Goal: Navigation & Orientation: Find specific page/section

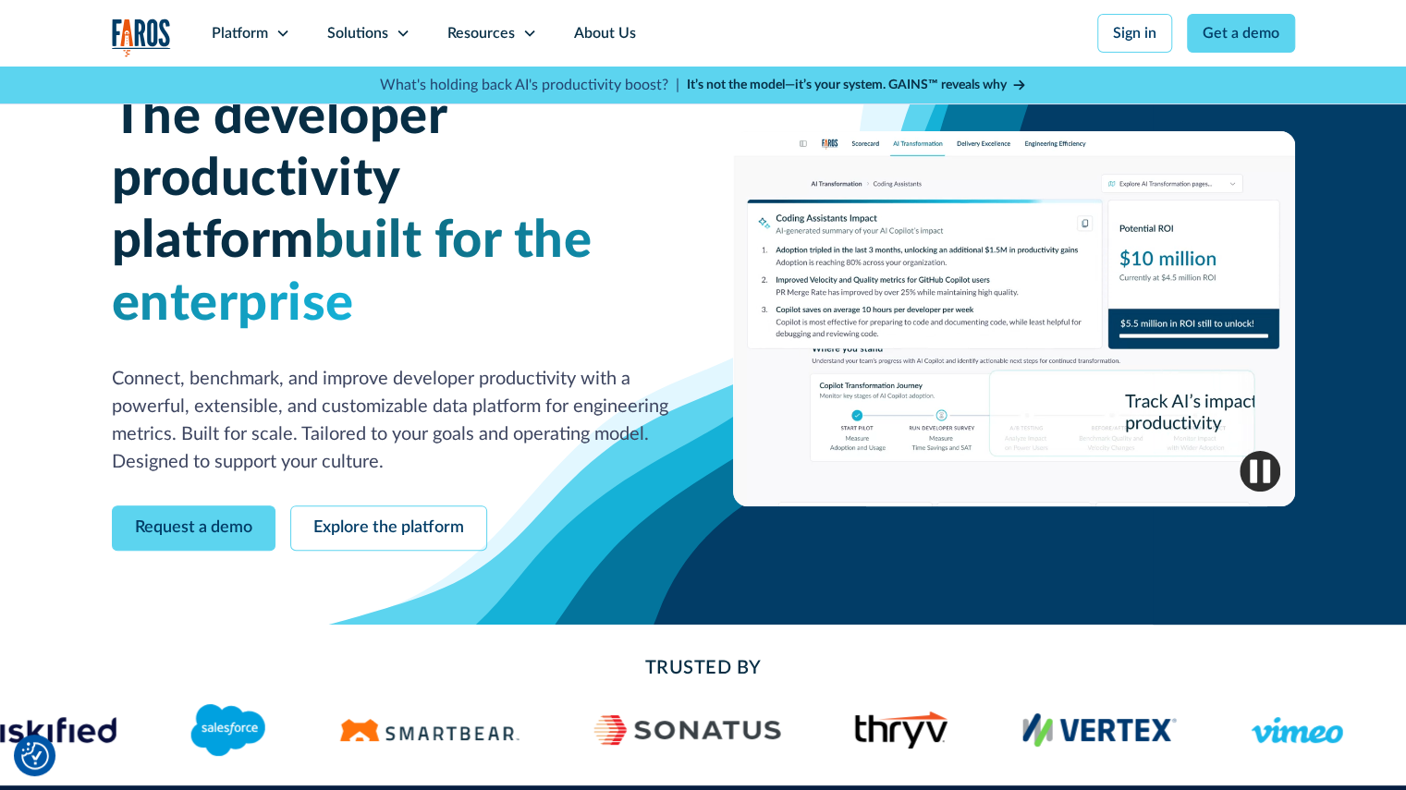
scroll to position [50, 0]
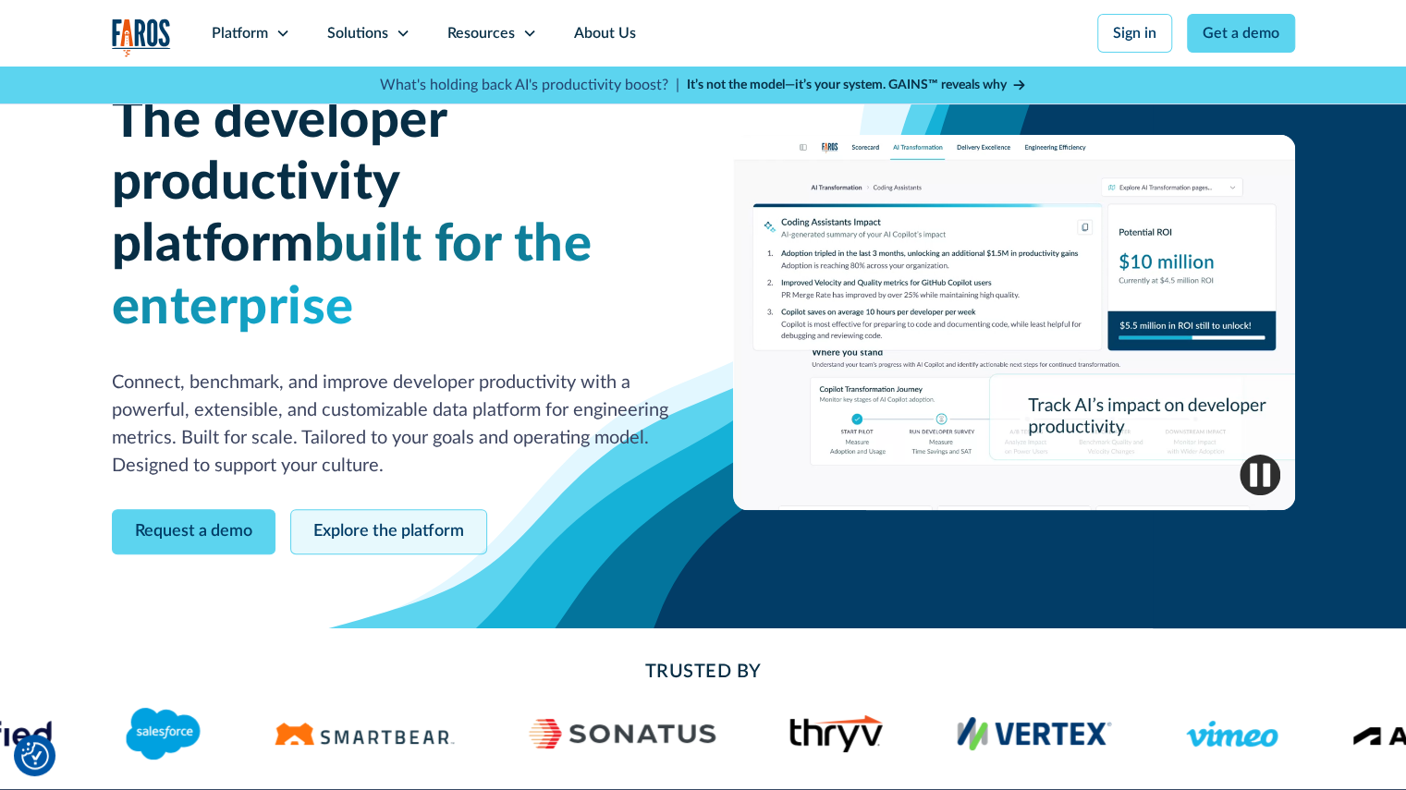
click at [346, 509] on link "Explore the platform" at bounding box center [388, 531] width 197 height 45
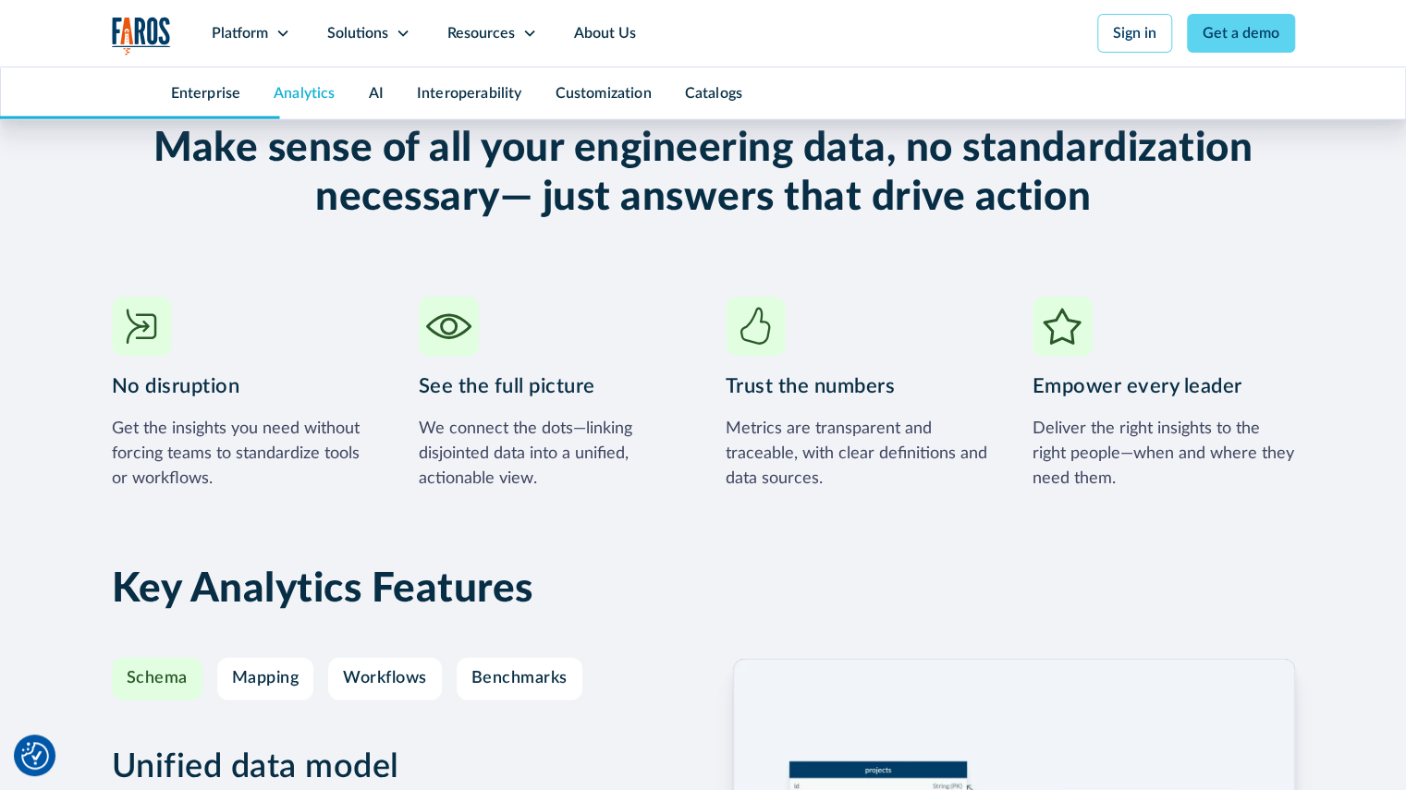
scroll to position [2728, 0]
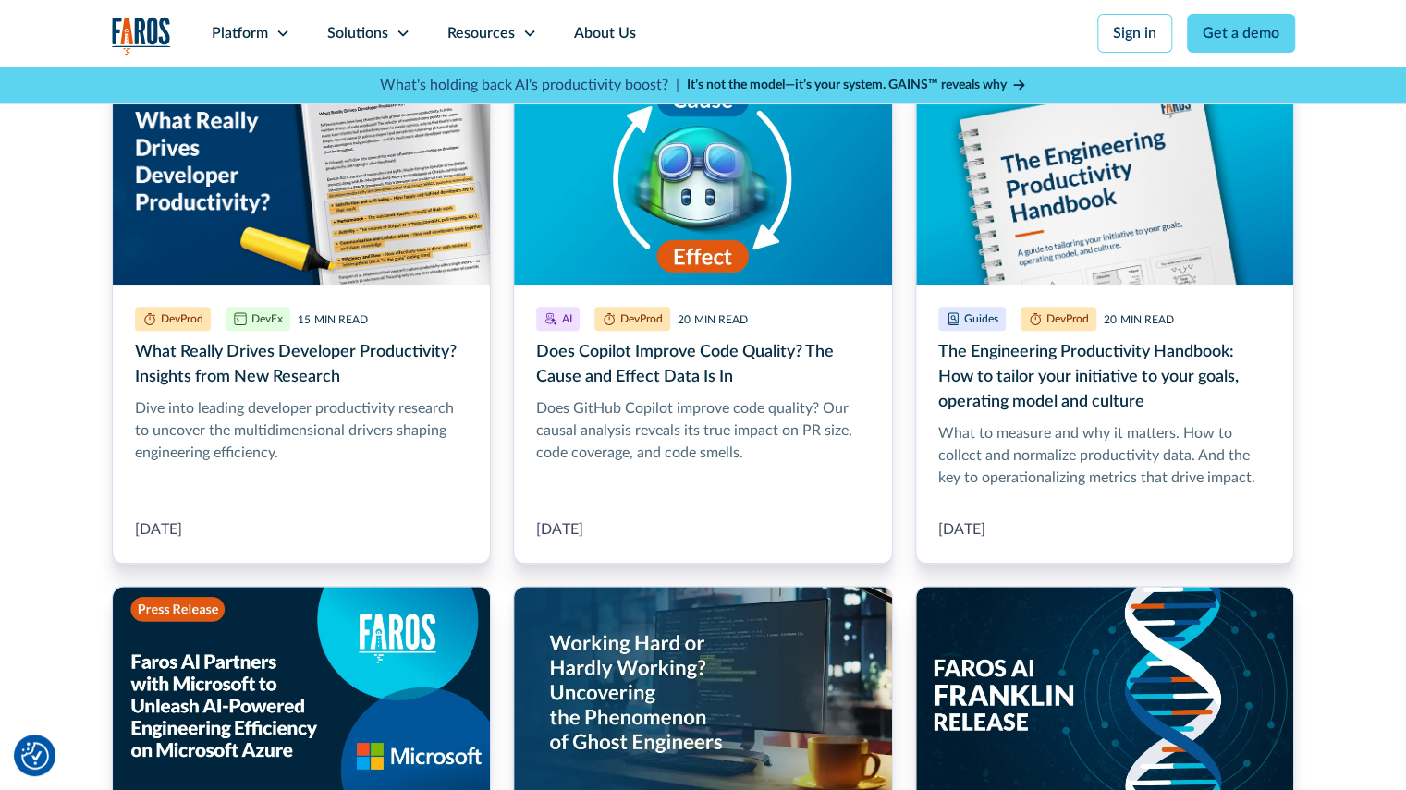
scroll to position [567, 0]
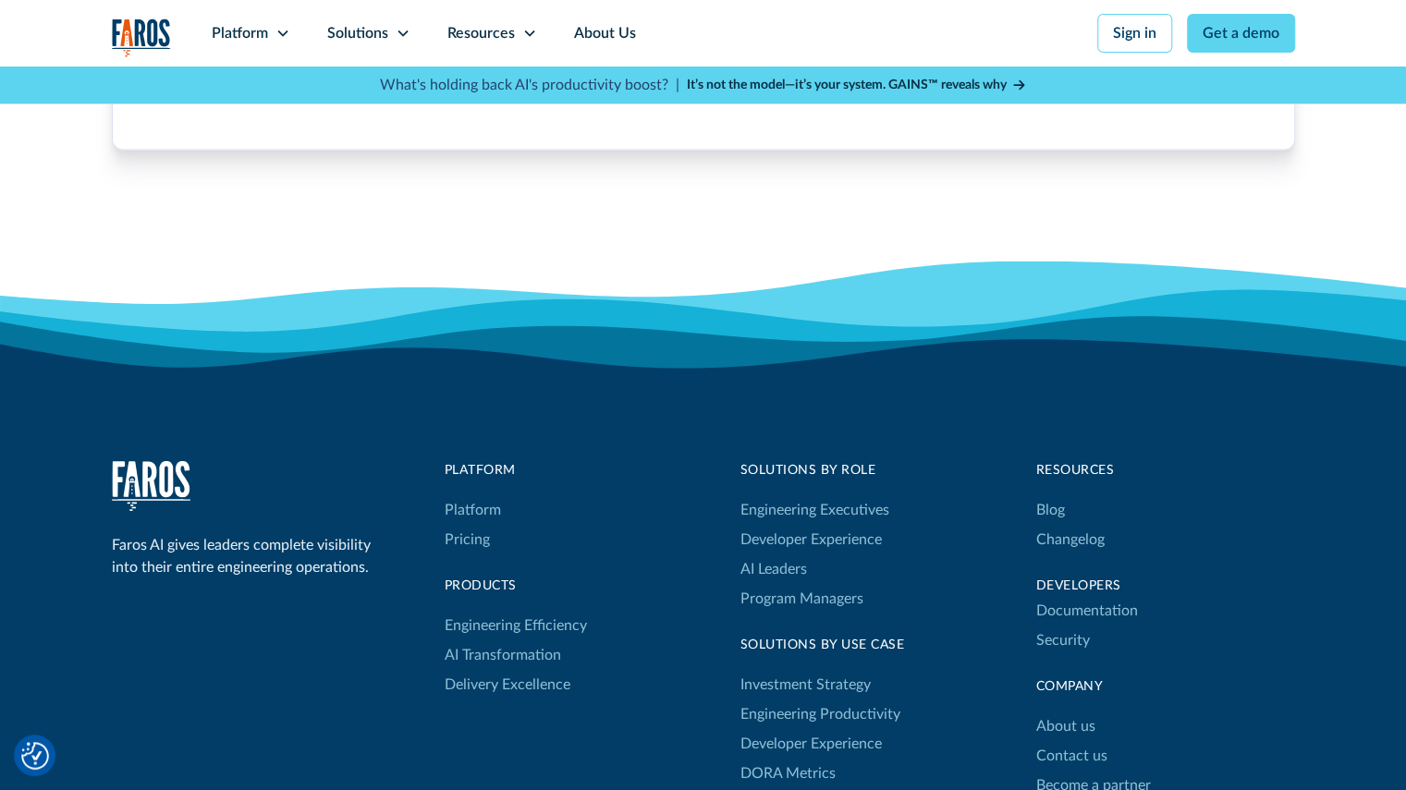
scroll to position [5873, 0]
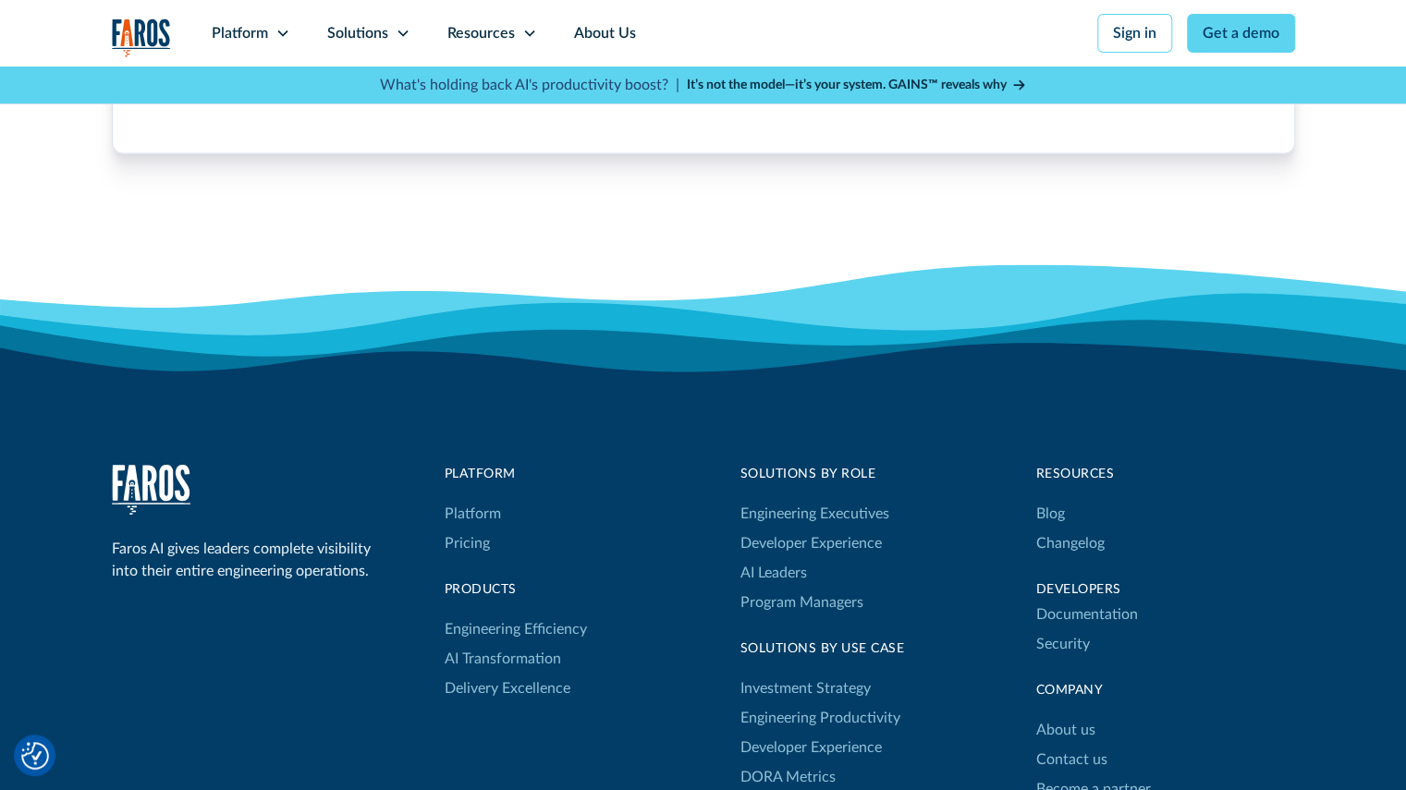
click at [1031, 748] on div "Faros AI gives leaders complete visibility into their entire engineering operat…" at bounding box center [703, 686] width 1183 height 445
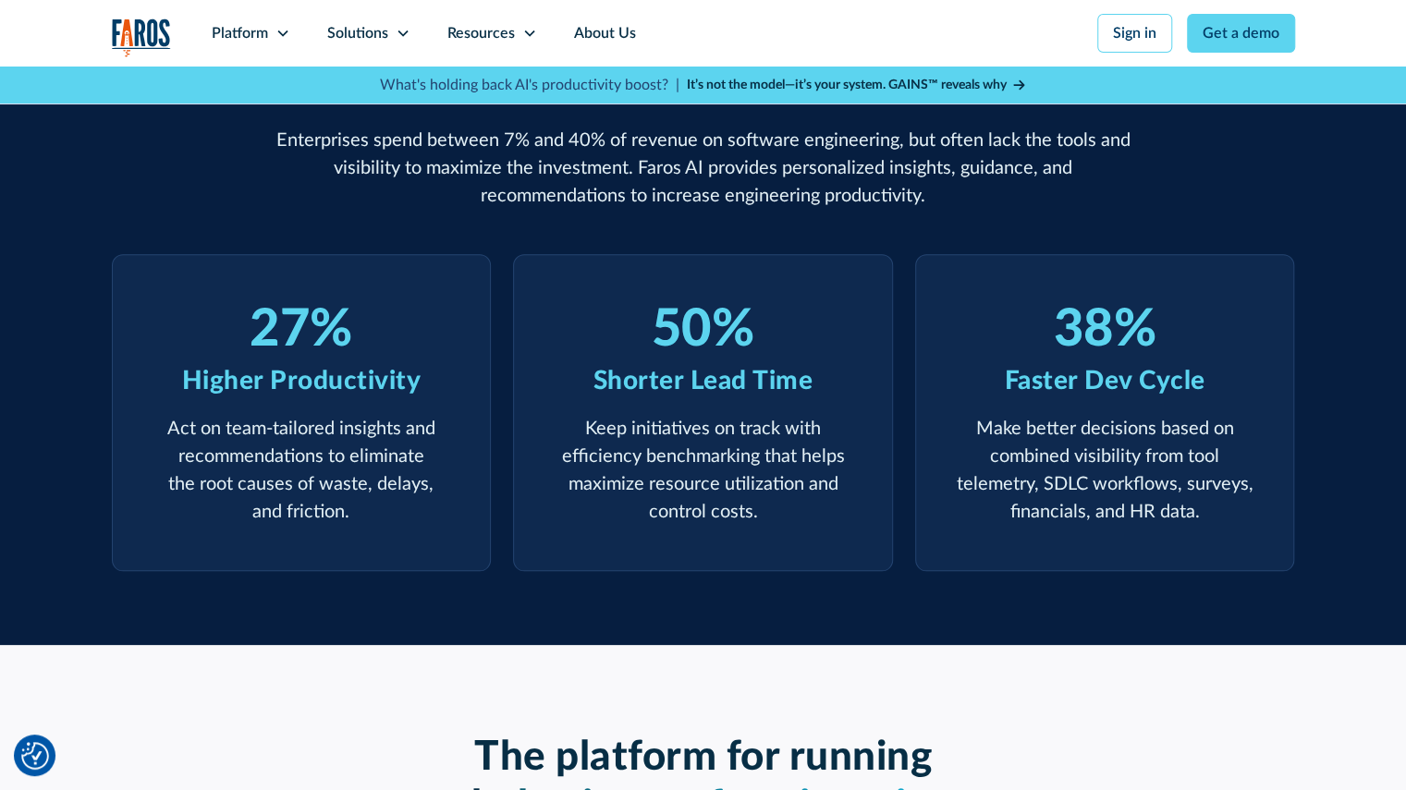
scroll to position [0, 0]
